Goal: Task Accomplishment & Management: Use online tool/utility

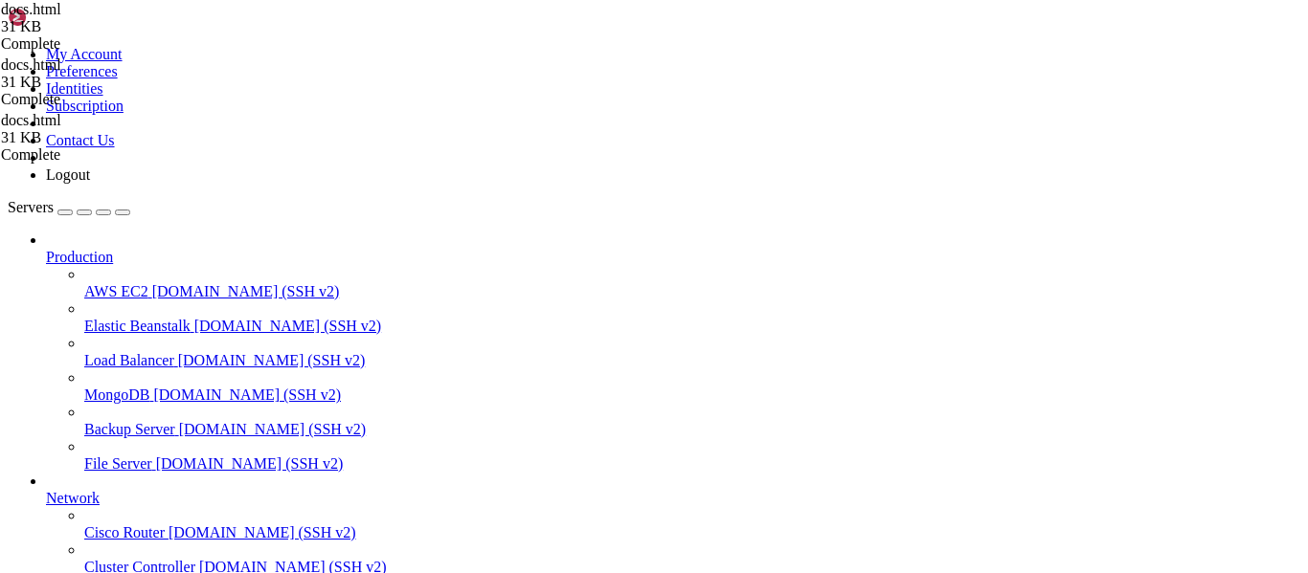
scroll to position [172, 0]
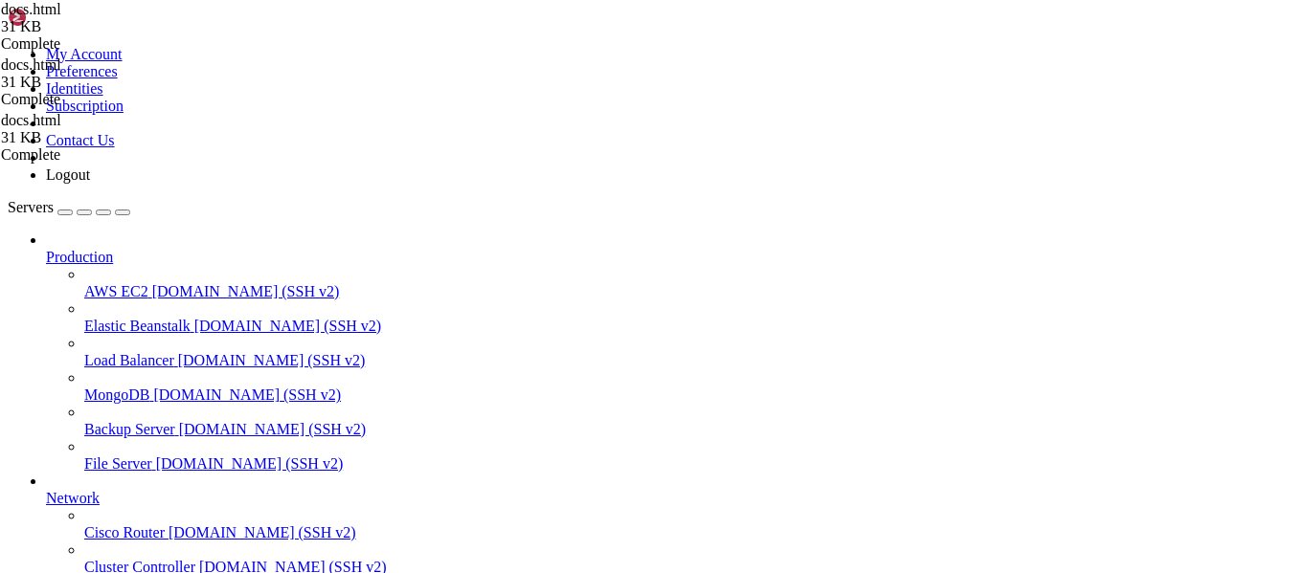
type textarea "</body> </html>"
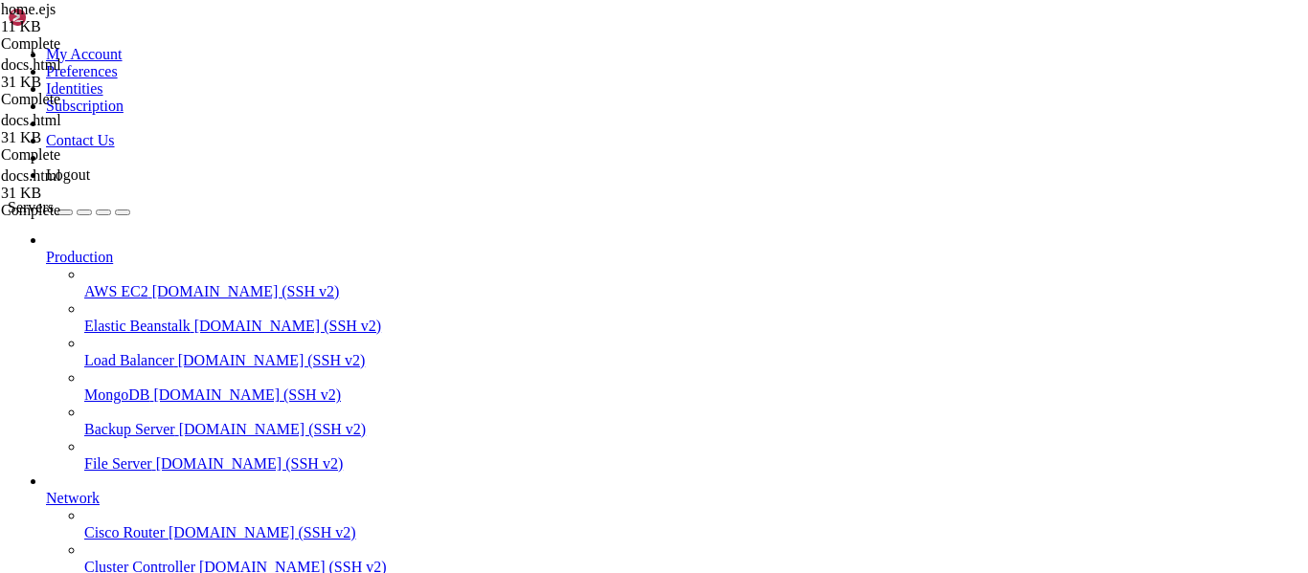
type textarea "</html>"
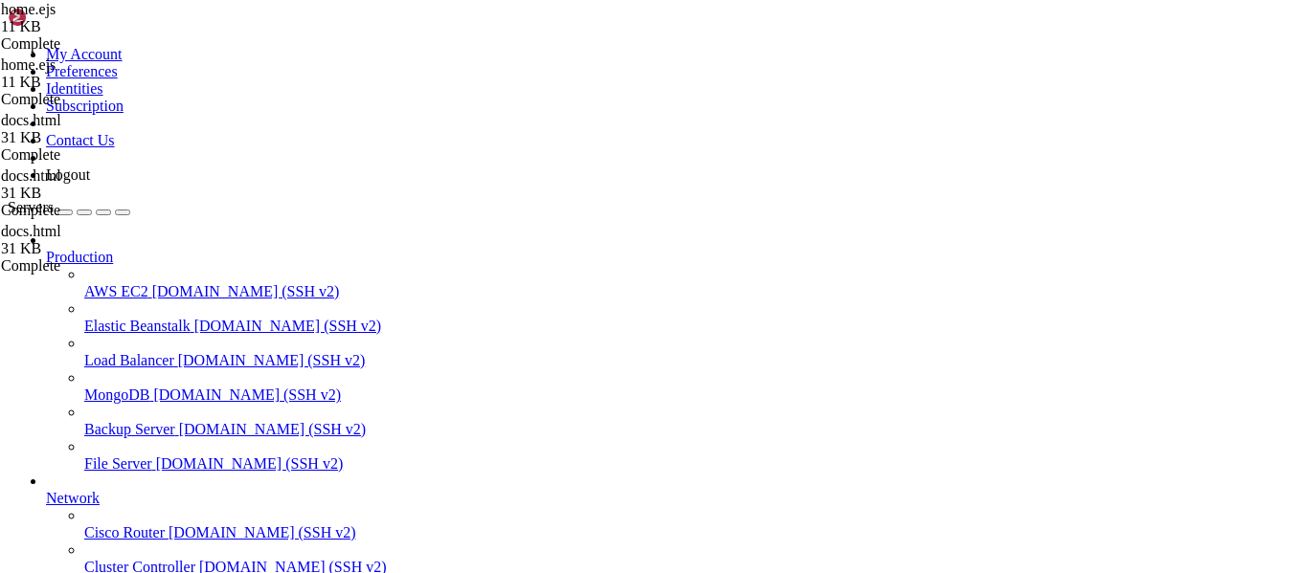
type textarea "-webkit-user-select: none;"
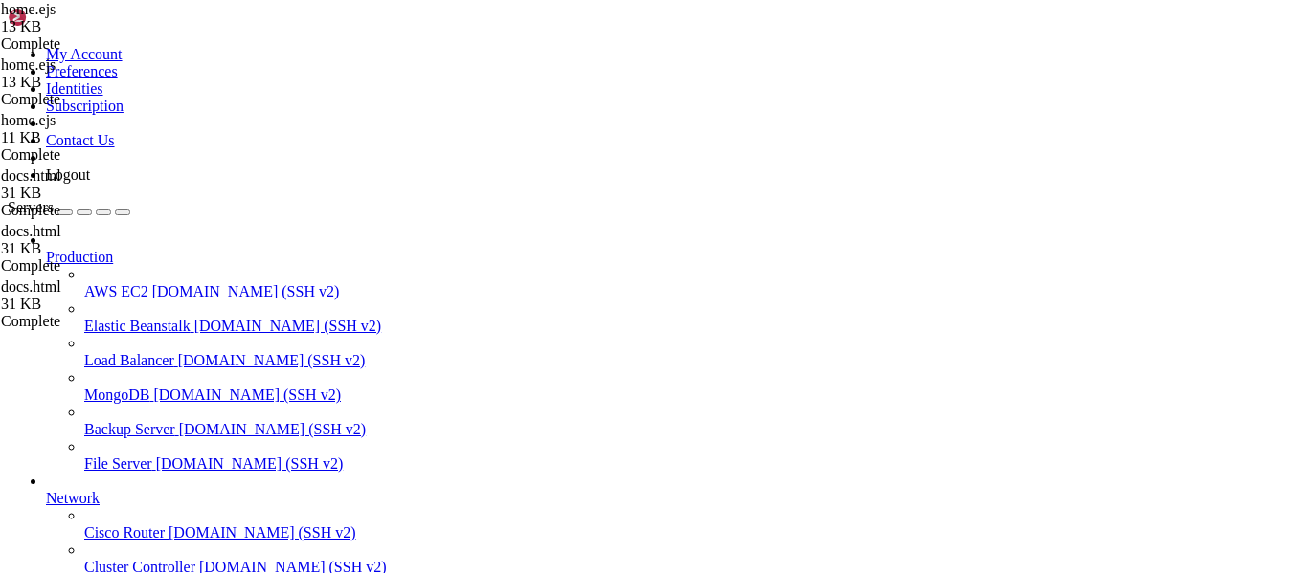
type input "pricing"
paste textarea
type textarea "</html>"
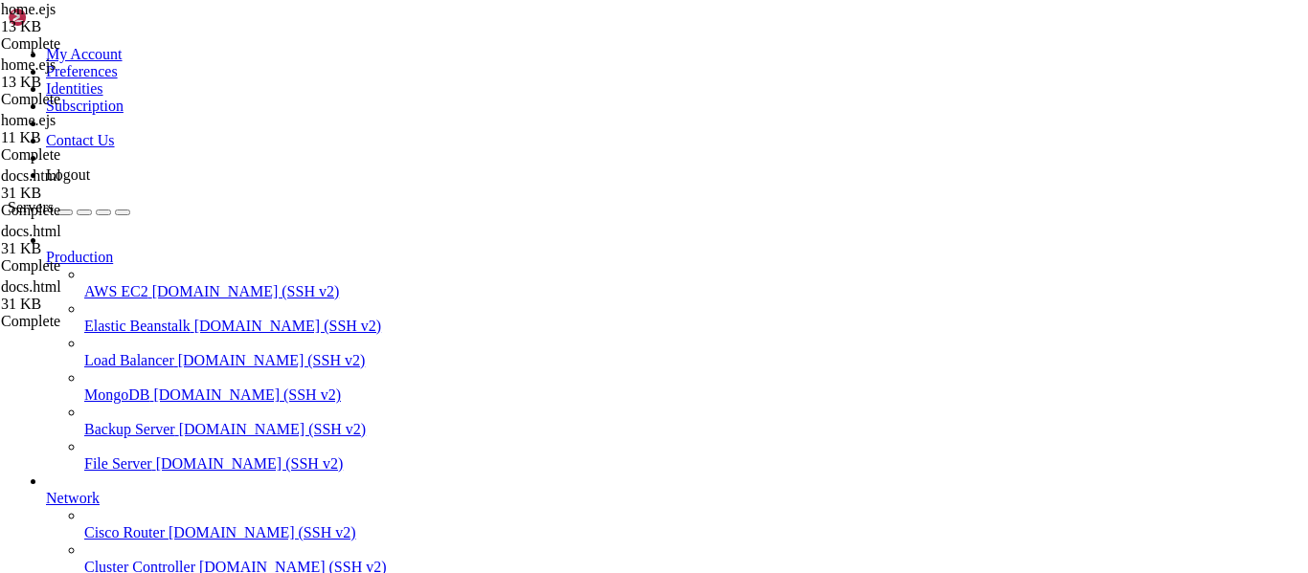
scroll to position [2481, 0]
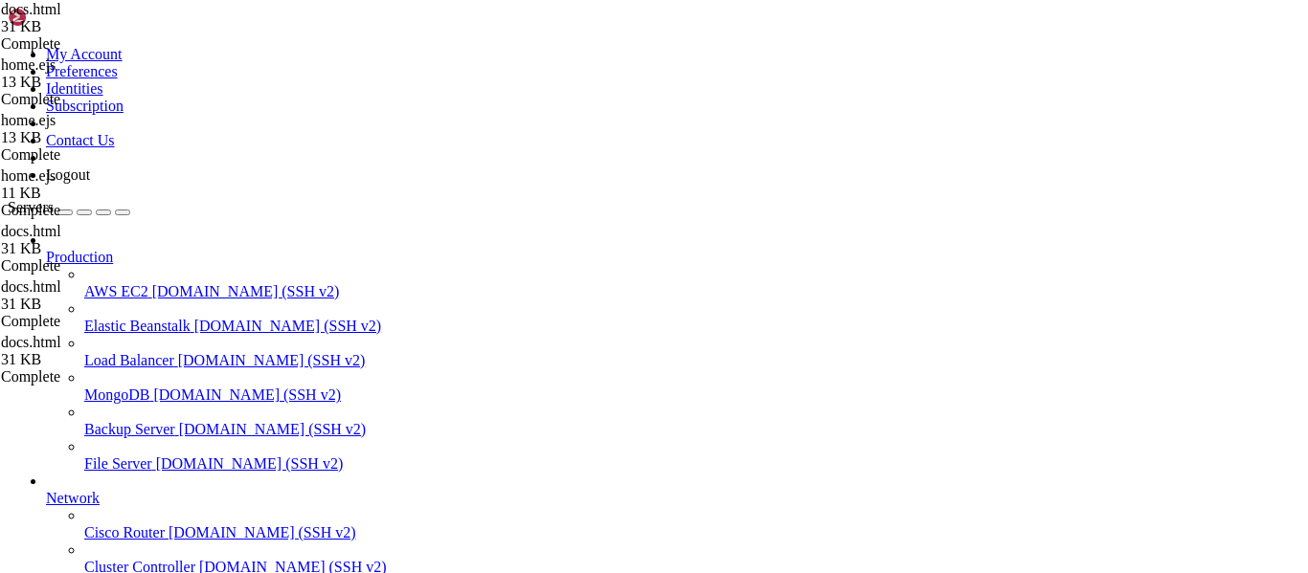
type input "pricing"
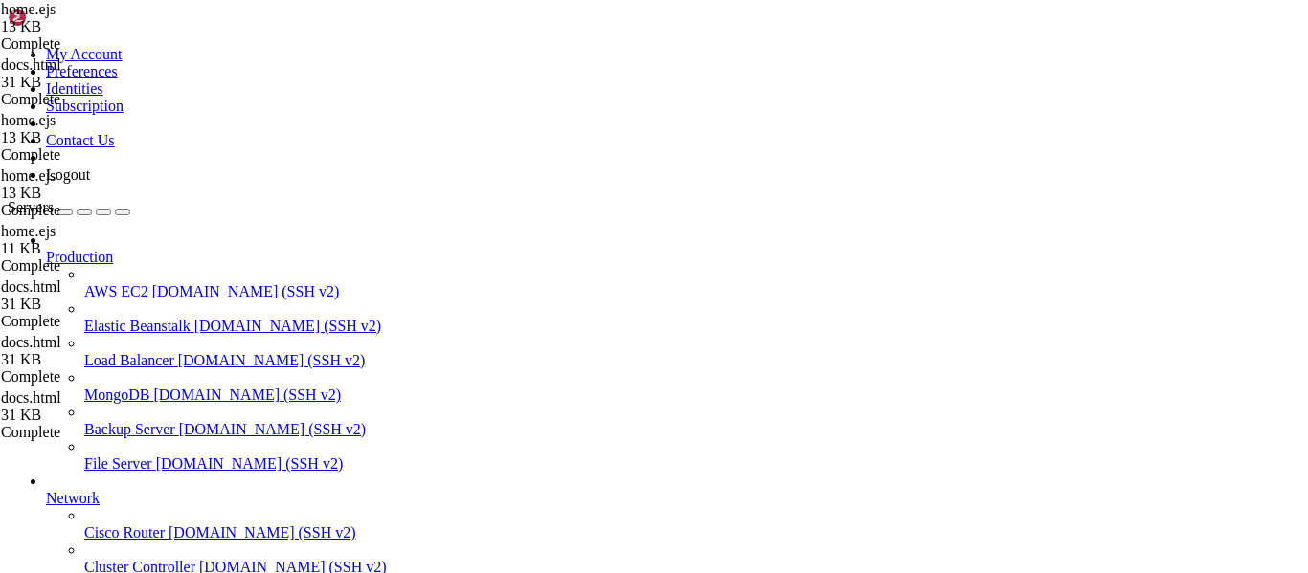
paste textarea
type textarea "</html>"
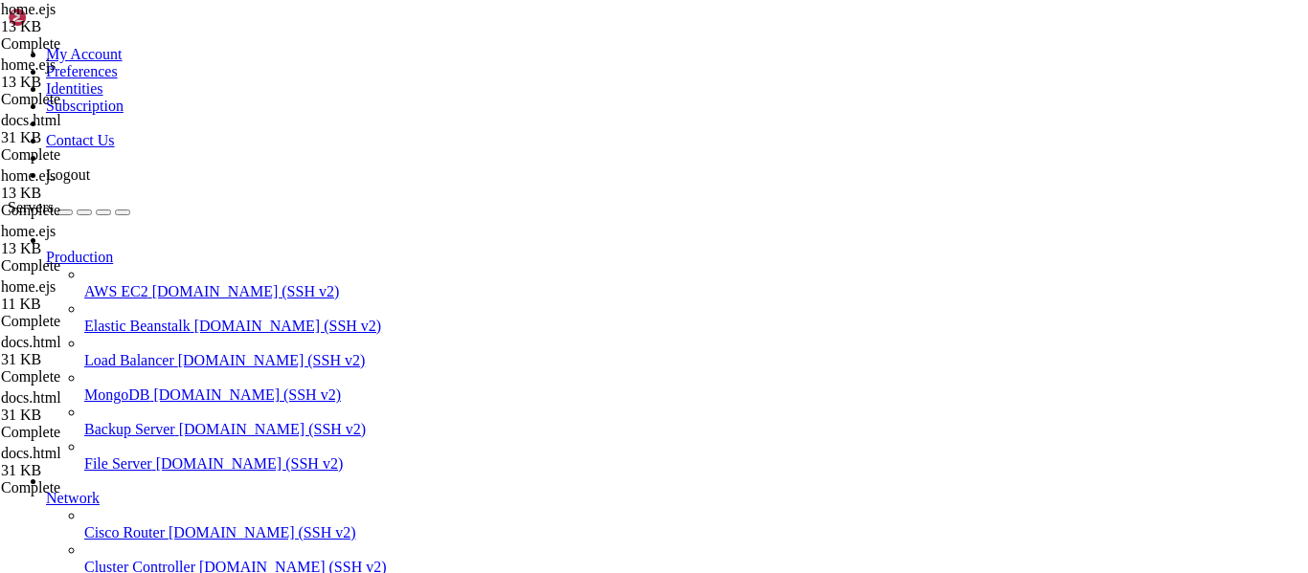
type textarea "</html>"
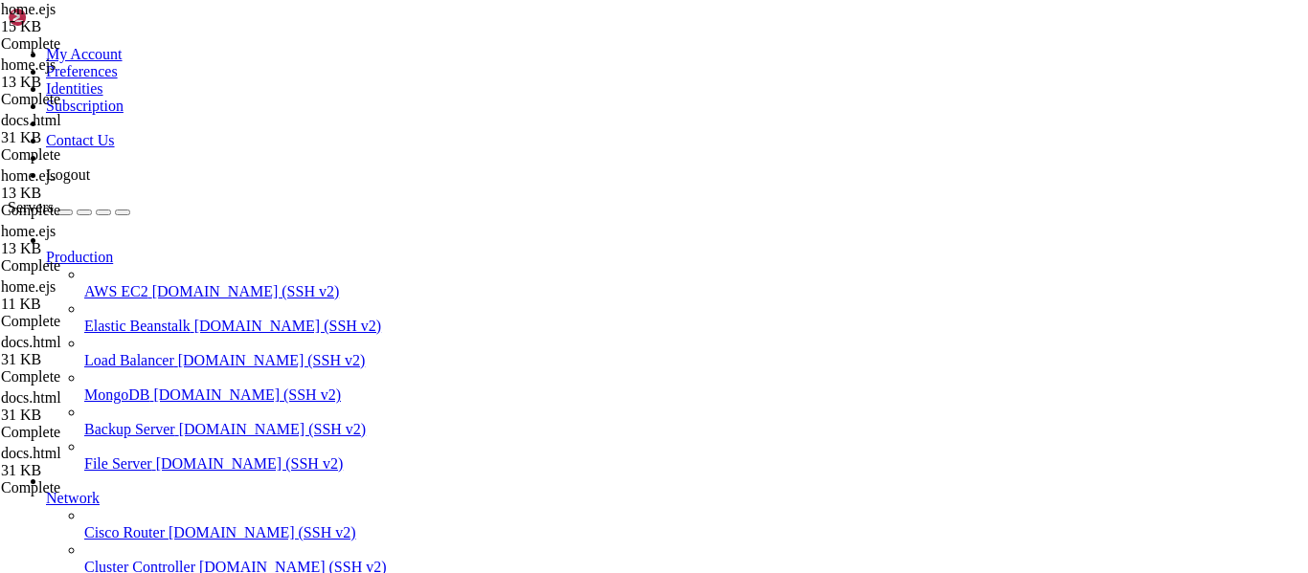
type textarea "</html>"
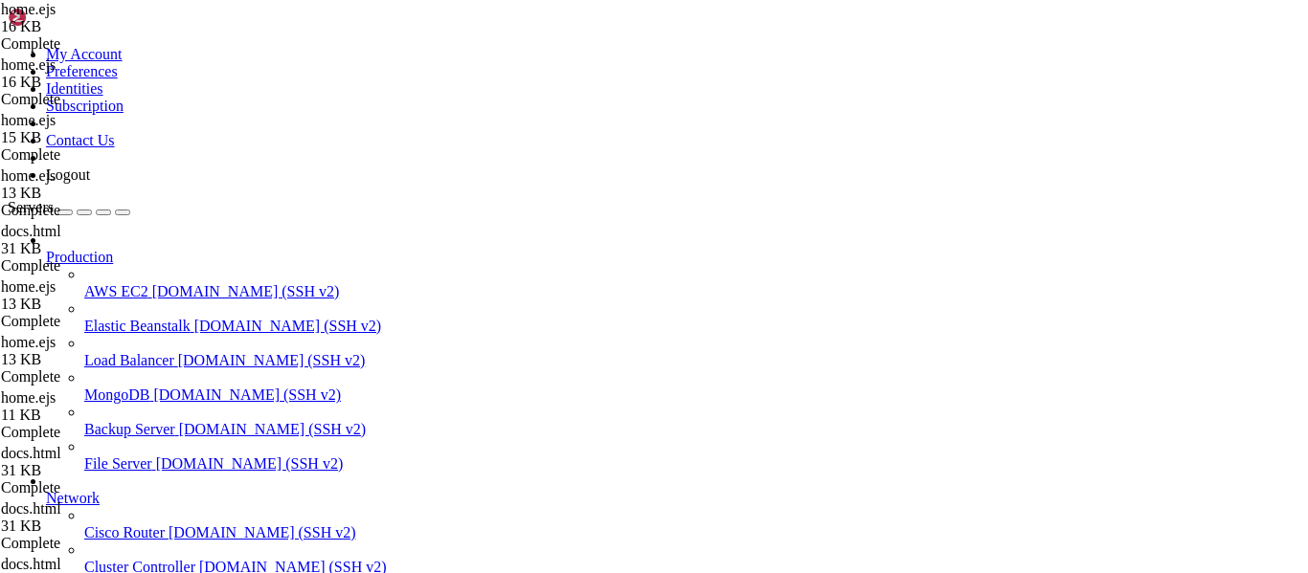
type textarea "</html>"
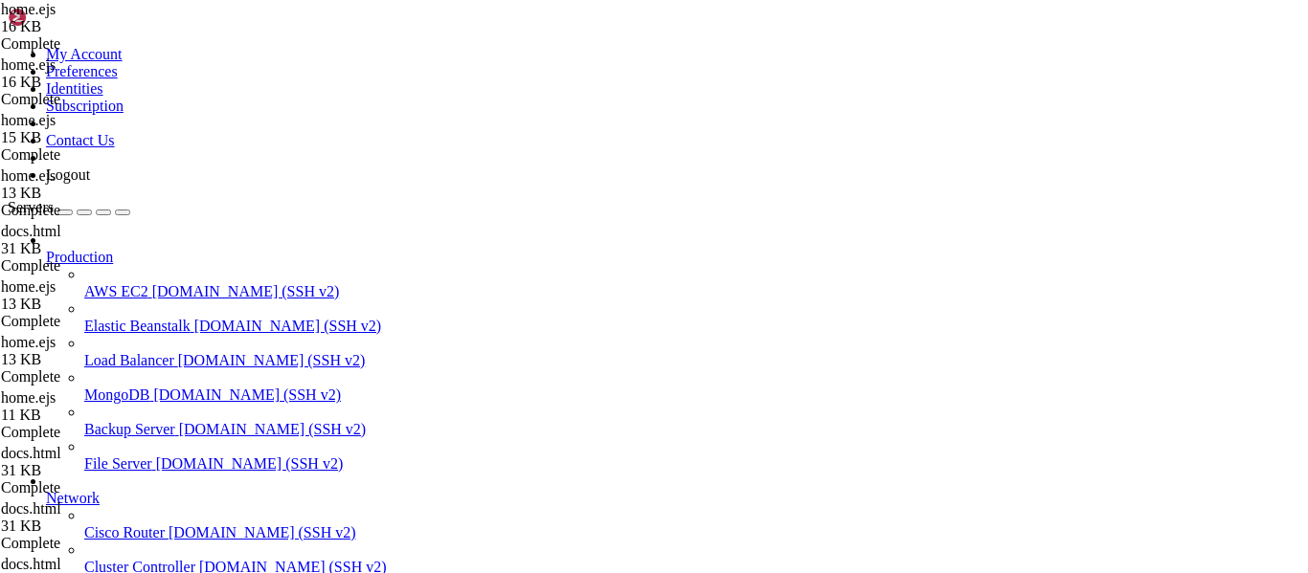
type textarea "</html>"
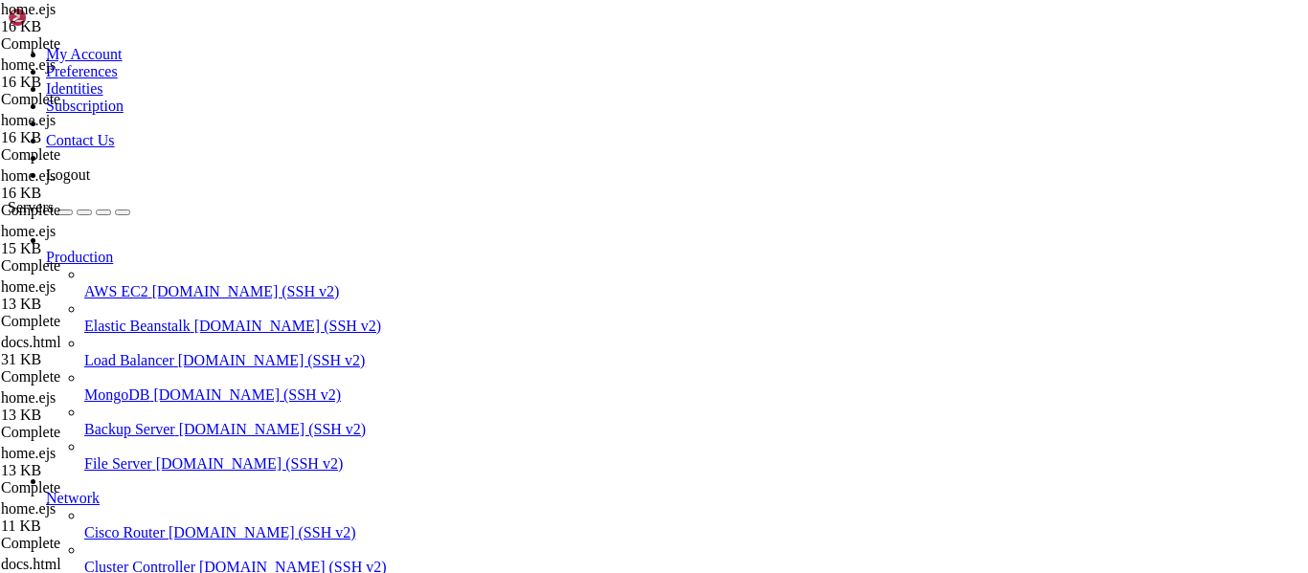
type textarea "</html>"
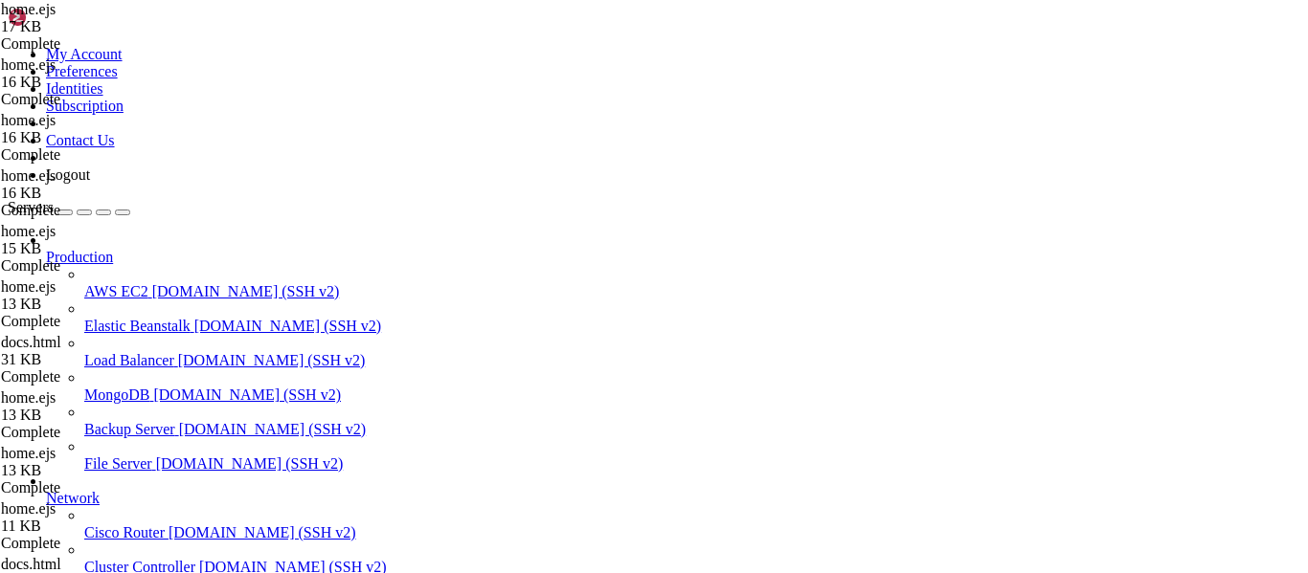
type textarea "</html>"
